Goal: Task Accomplishment & Management: Manage account settings

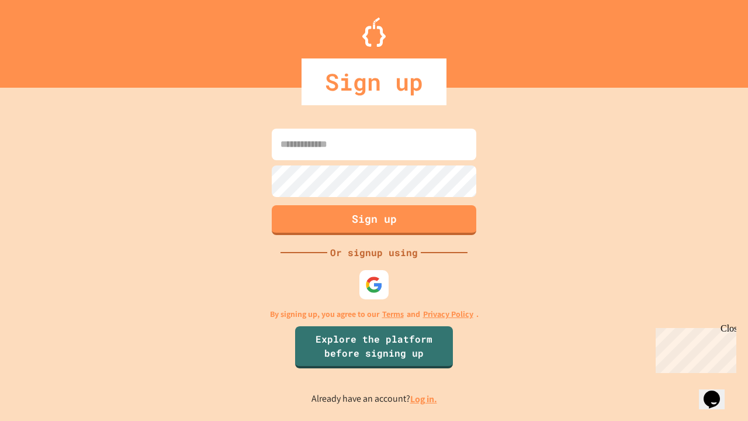
click at [424, 398] on link "Log in." at bounding box center [423, 399] width 27 height 12
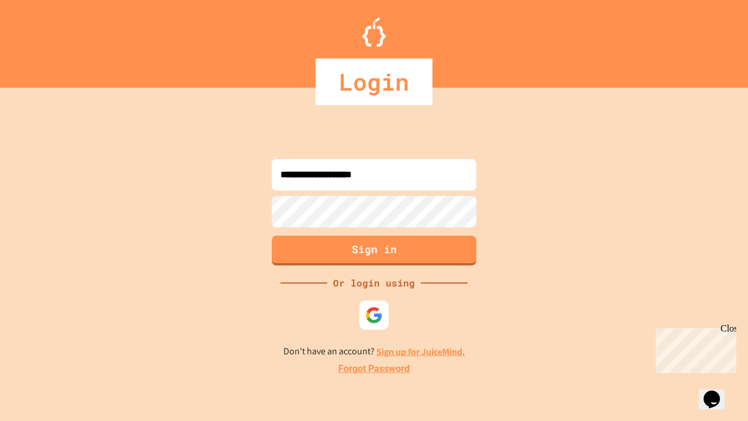
type input "**********"
